Goal: Task Accomplishment & Management: Complete application form

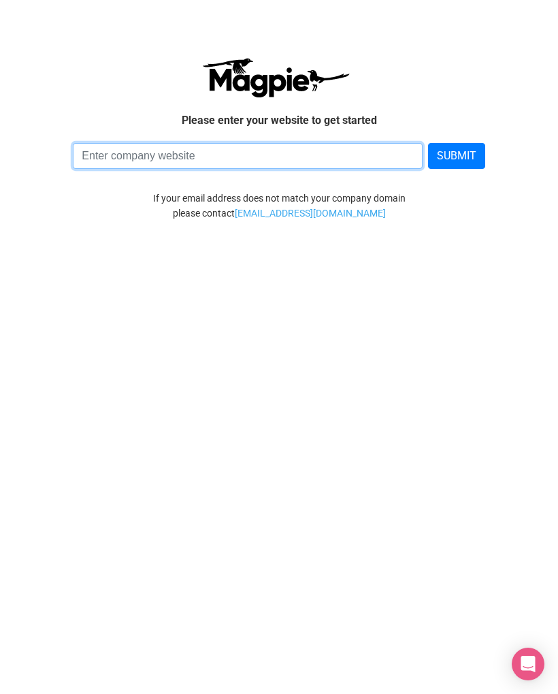
click at [324, 153] on input at bounding box center [247, 156] width 349 height 26
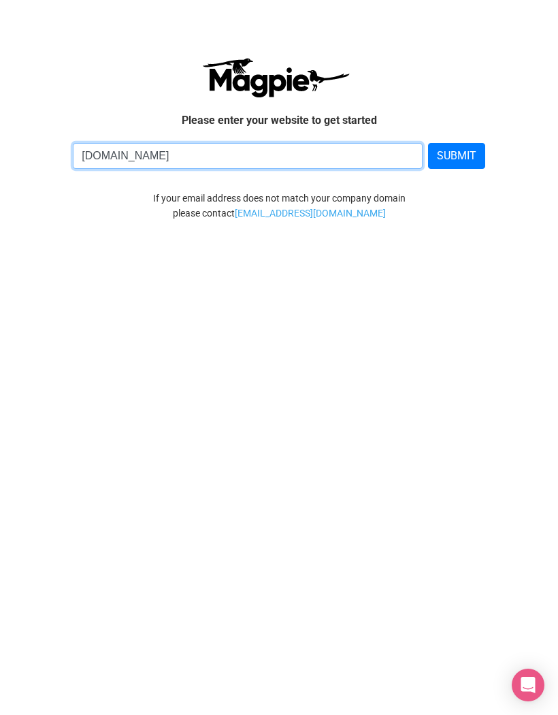
type input "www.magiccarpetglide.com"
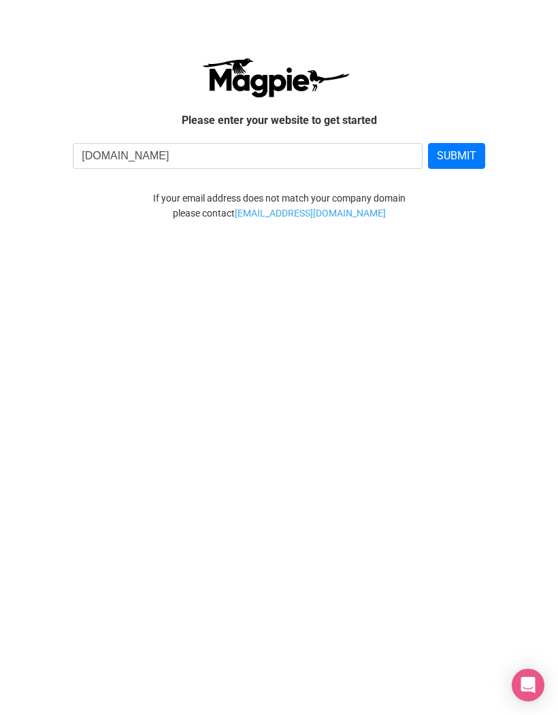
click at [462, 163] on button "SUBMIT" at bounding box center [456, 156] width 57 height 26
click at [465, 147] on button "SUBMIT" at bounding box center [456, 156] width 57 height 26
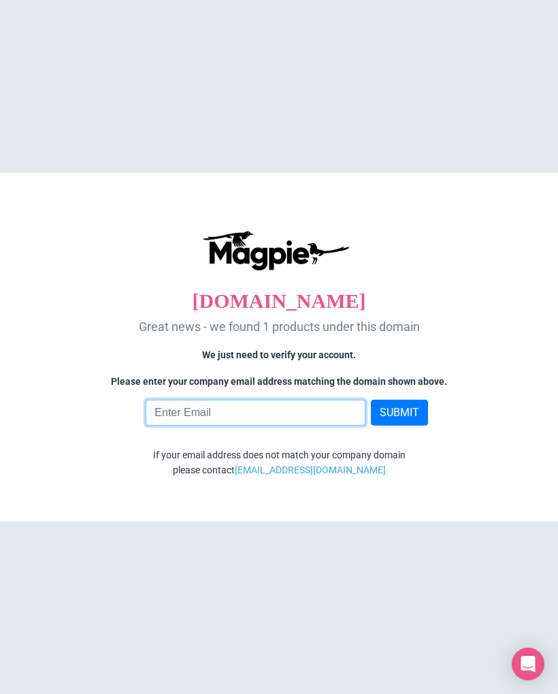
click at [191, 415] on input "email" at bounding box center [255, 413] width 219 height 26
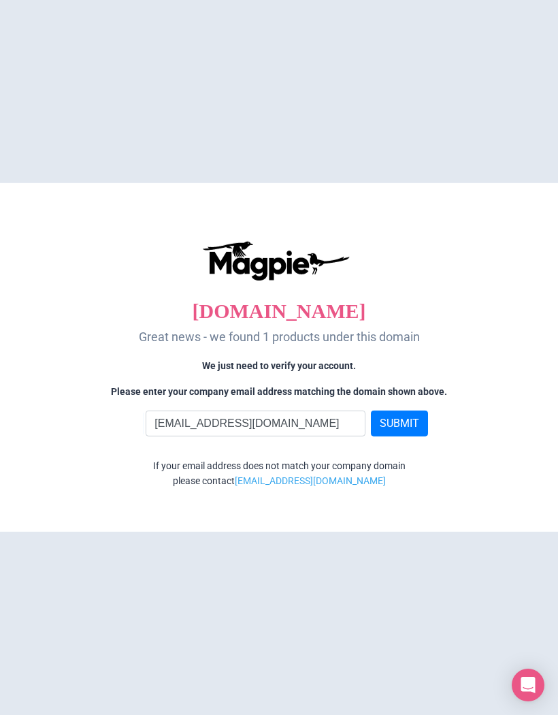
click at [401, 425] on button "SUBMIT" at bounding box center [399, 423] width 57 height 26
click at [333, 424] on input "[EMAIL_ADDRESS][DOMAIN_NAME]" at bounding box center [255, 423] width 219 height 26
click at [338, 425] on input "[EMAIL_ADDRESS][DOMAIN_NAME]" at bounding box center [255, 423] width 219 height 26
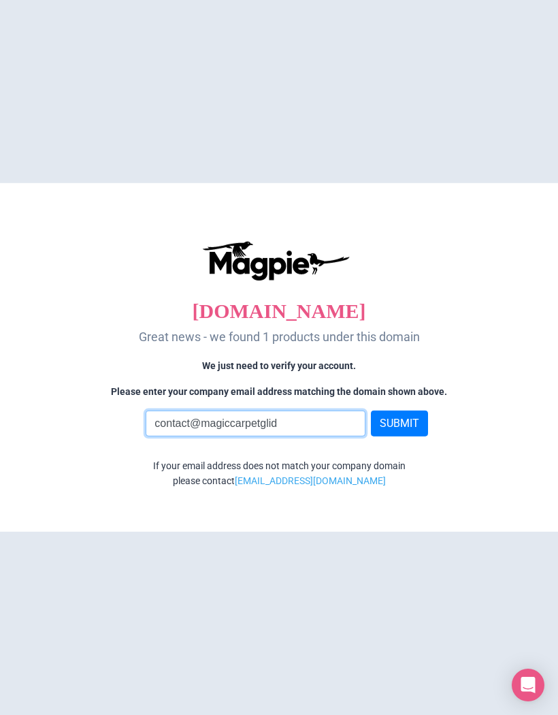
type input "contact@magiccarpetglid"
click at [411, 424] on button "SUBMIT" at bounding box center [399, 423] width 57 height 26
